Goal: Find specific page/section: Find specific page/section

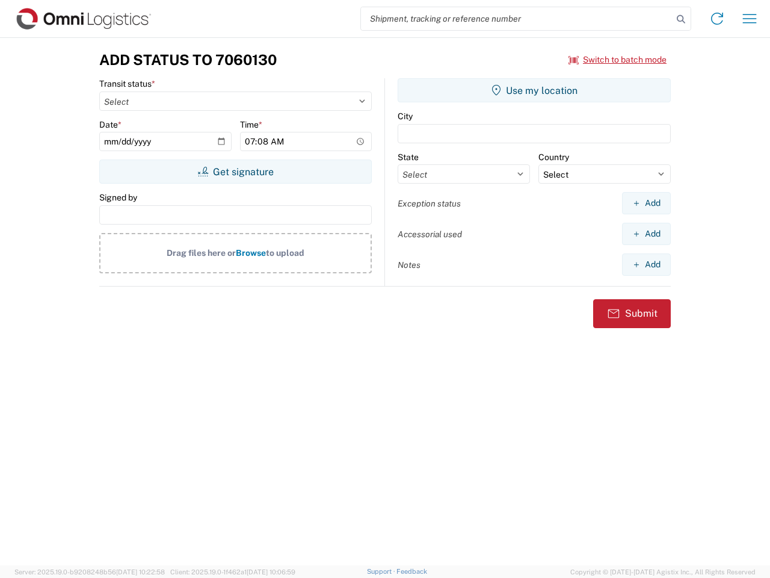
click at [517, 19] on input "search" at bounding box center [517, 18] width 312 height 23
click at [681, 19] on icon at bounding box center [681, 19] width 17 height 17
click at [717, 19] on icon at bounding box center [717, 18] width 19 height 19
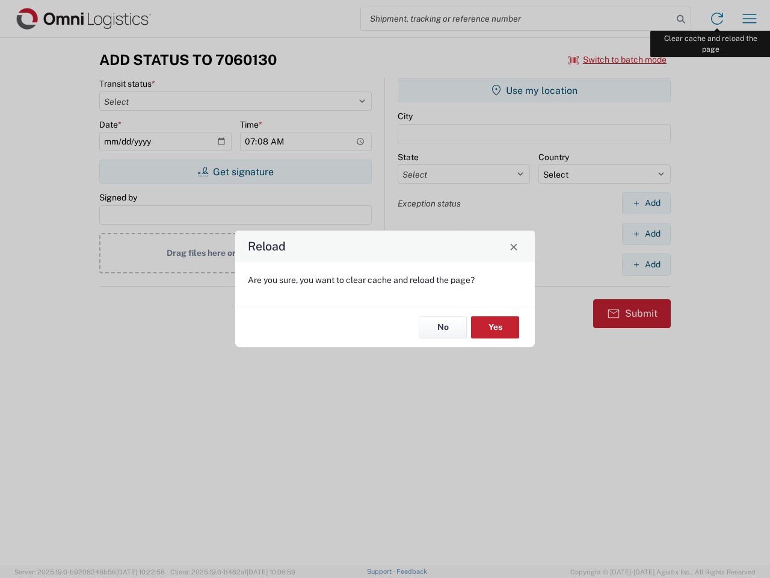
click at [750, 19] on div "Reload Are you sure, you want to clear cache and reload the page? No Yes" at bounding box center [385, 289] width 770 height 578
click at [618, 60] on div "Reload Are you sure, you want to clear cache and reload the page? No Yes" at bounding box center [385, 289] width 770 height 578
click at [235, 172] on div "Reload Are you sure, you want to clear cache and reload the page? No Yes" at bounding box center [385, 289] width 770 height 578
click at [534, 90] on div "Reload Are you sure, you want to clear cache and reload the page? No Yes" at bounding box center [385, 289] width 770 height 578
click at [646, 203] on div "Reload Are you sure, you want to clear cache and reload the page? No Yes" at bounding box center [385, 289] width 770 height 578
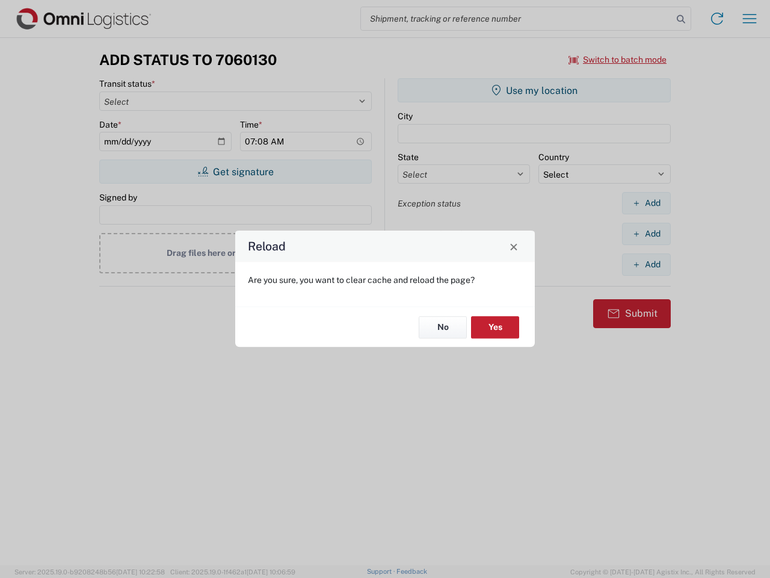
click at [646, 234] on div "Reload Are you sure, you want to clear cache and reload the page? No Yes" at bounding box center [385, 289] width 770 height 578
click at [646, 264] on div "Reload Are you sure, you want to clear cache and reload the page? No Yes" at bounding box center [385, 289] width 770 height 578
